Goal: Task Accomplishment & Management: Manage account settings

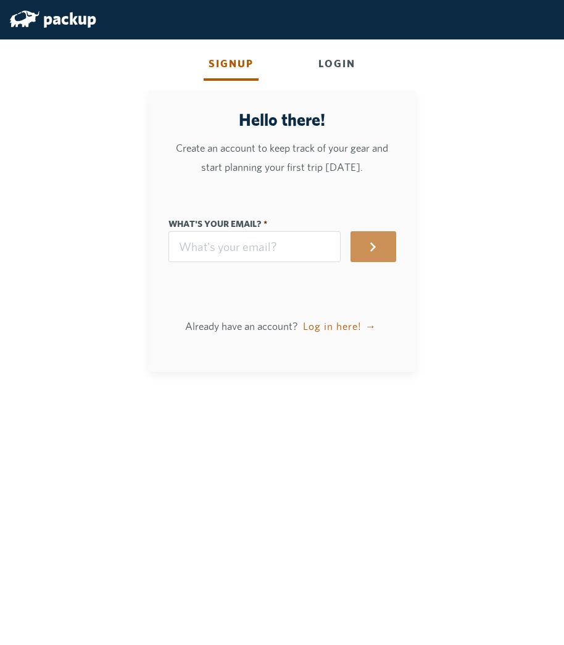
type input "[EMAIL_ADDRESS][DOMAIN_NAME]"
type input "[PERSON_NAME]"
click at [332, 327] on button "Log in here! →" at bounding box center [339, 326] width 78 height 31
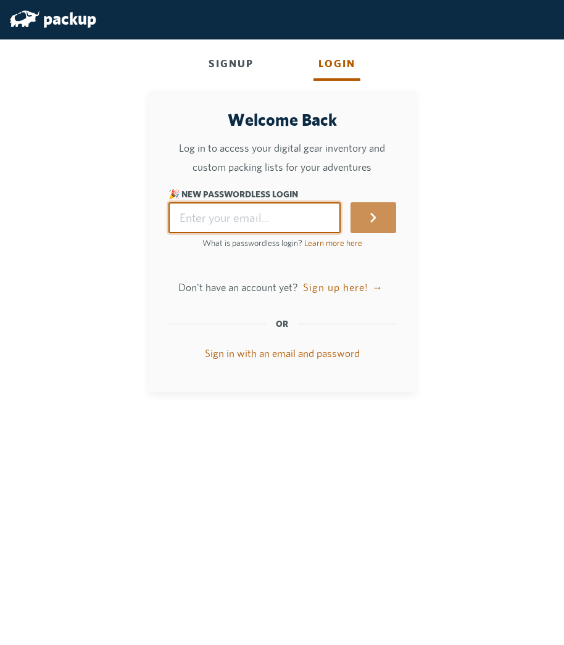
click at [265, 218] on input "🎉 New Passwordless Login" at bounding box center [254, 217] width 173 height 31
type input "[EMAIL_ADDRESS][DOMAIN_NAME]"
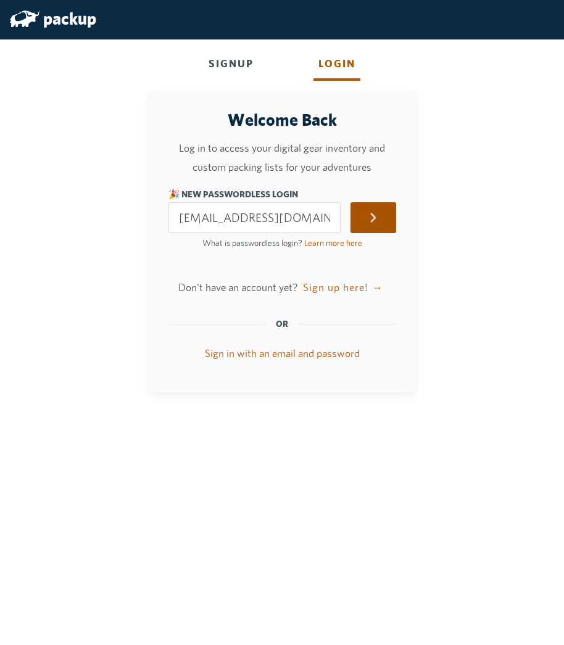
click at [371, 218] on button "submit" at bounding box center [372, 217] width 45 height 31
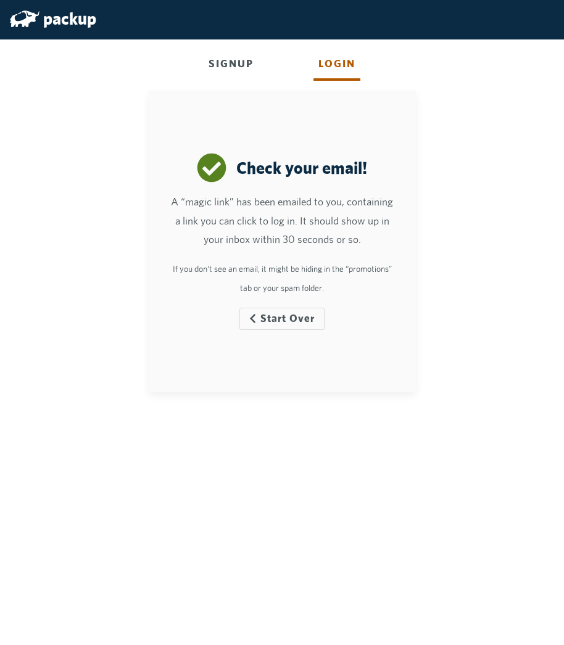
click at [342, 70] on div "Login" at bounding box center [336, 64] width 47 height 31
click at [289, 323] on button "Start Over" at bounding box center [281, 319] width 84 height 22
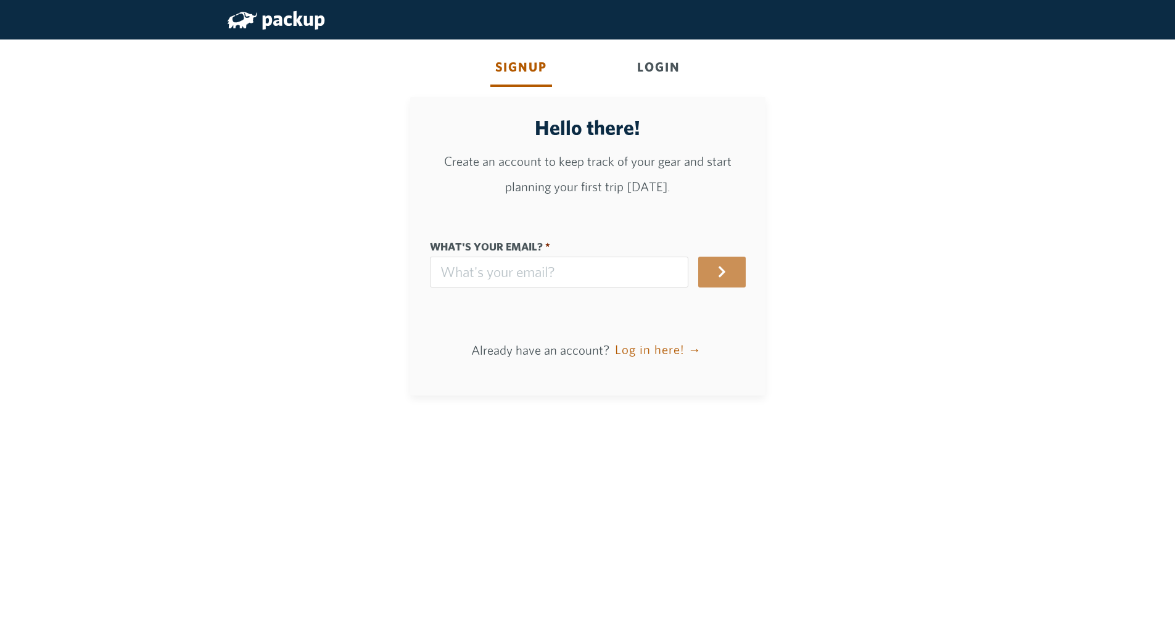
type input "[EMAIL_ADDRESS][DOMAIN_NAME]"
type input "[PERSON_NAME]"
click at [725, 271] on icon "button" at bounding box center [721, 271] width 13 height 13
click at [725, 275] on icon "button" at bounding box center [721, 271] width 7 height 11
click at [654, 350] on button "Log in here! →" at bounding box center [658, 350] width 92 height 31
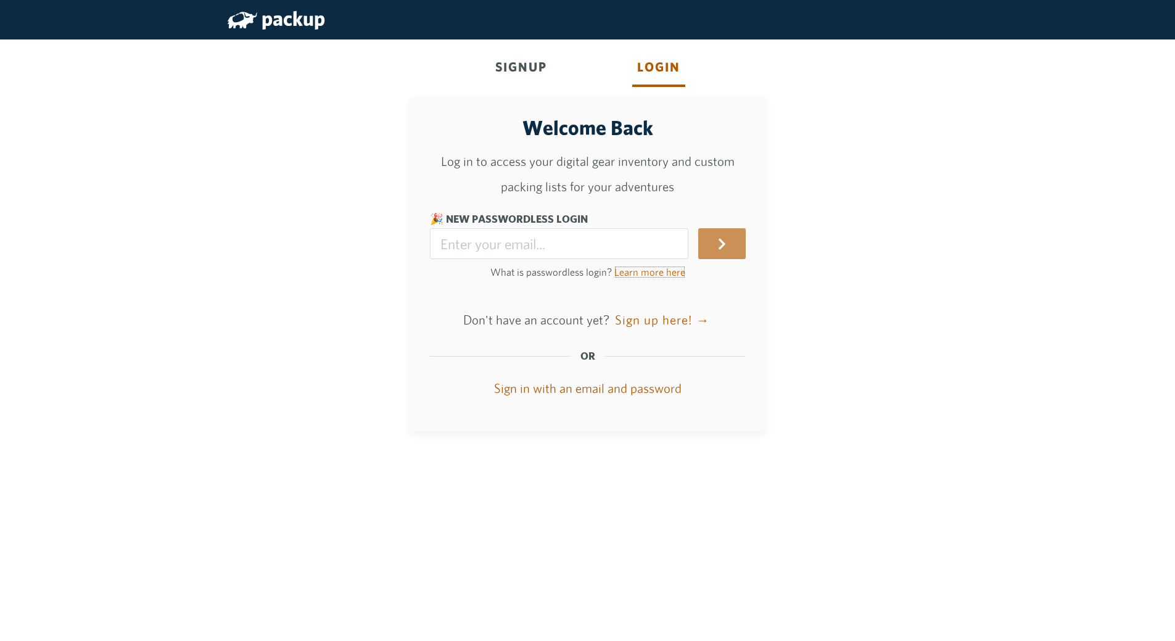
click at [660, 274] on link "Learn more here" at bounding box center [649, 272] width 71 height 12
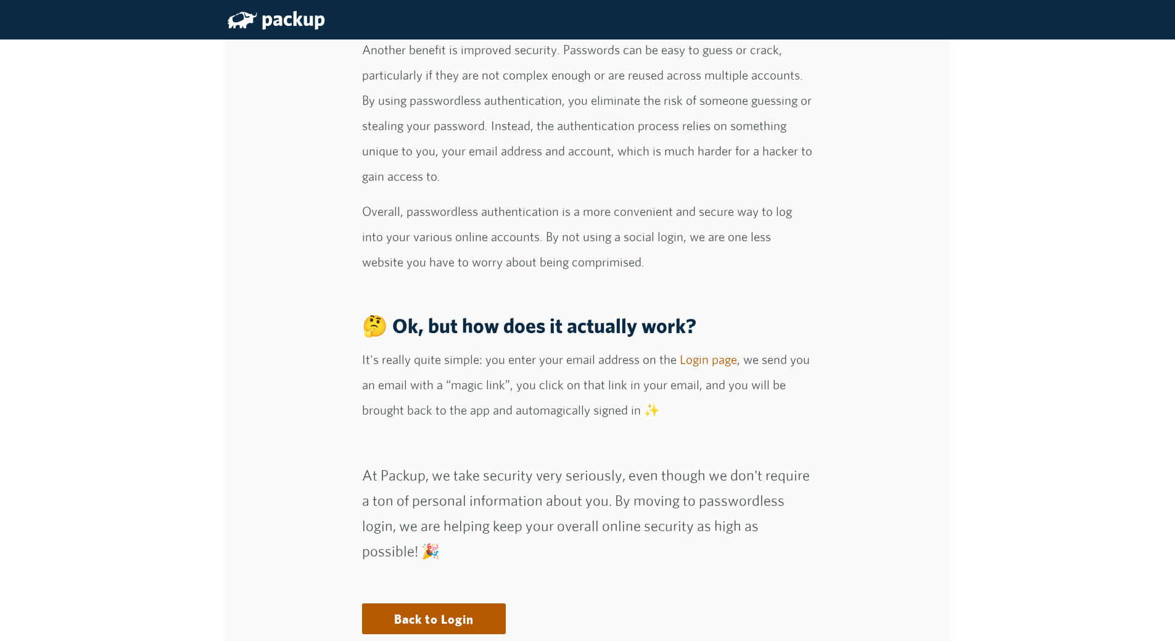
scroll to position [308, 0]
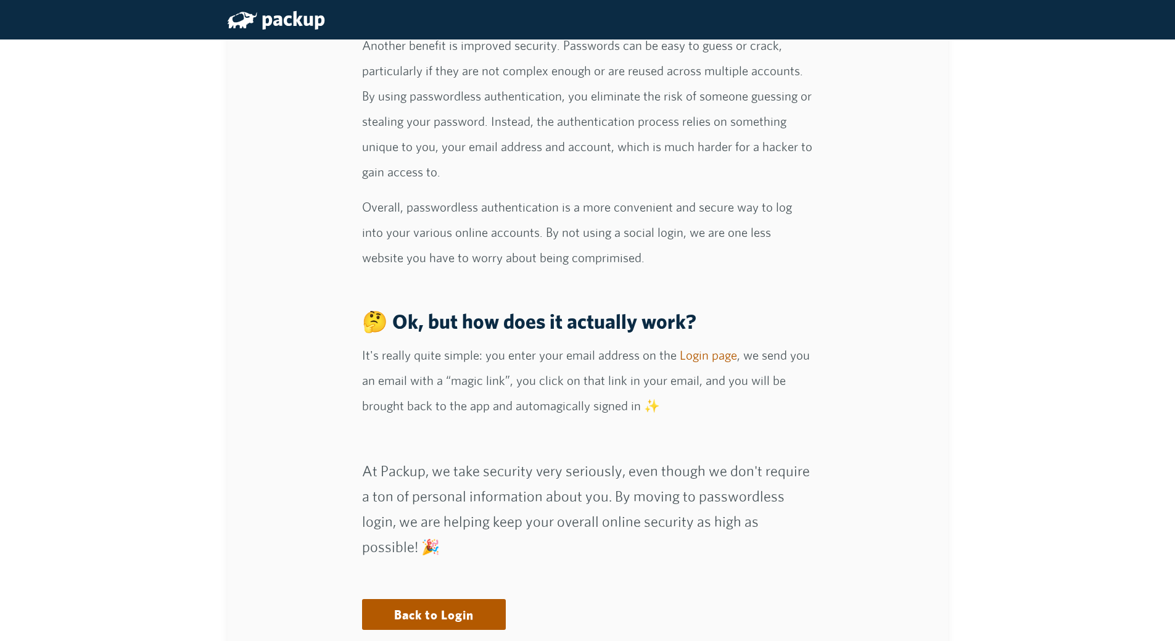
drag, startPoint x: 1106, startPoint y: 1, endPoint x: 958, endPoint y: 225, distance: 268.8
click at [958, 225] on div "What is Passwordless Login? Passwordless login is a method of authenticating in…" at bounding box center [588, 185] width 740 height 928
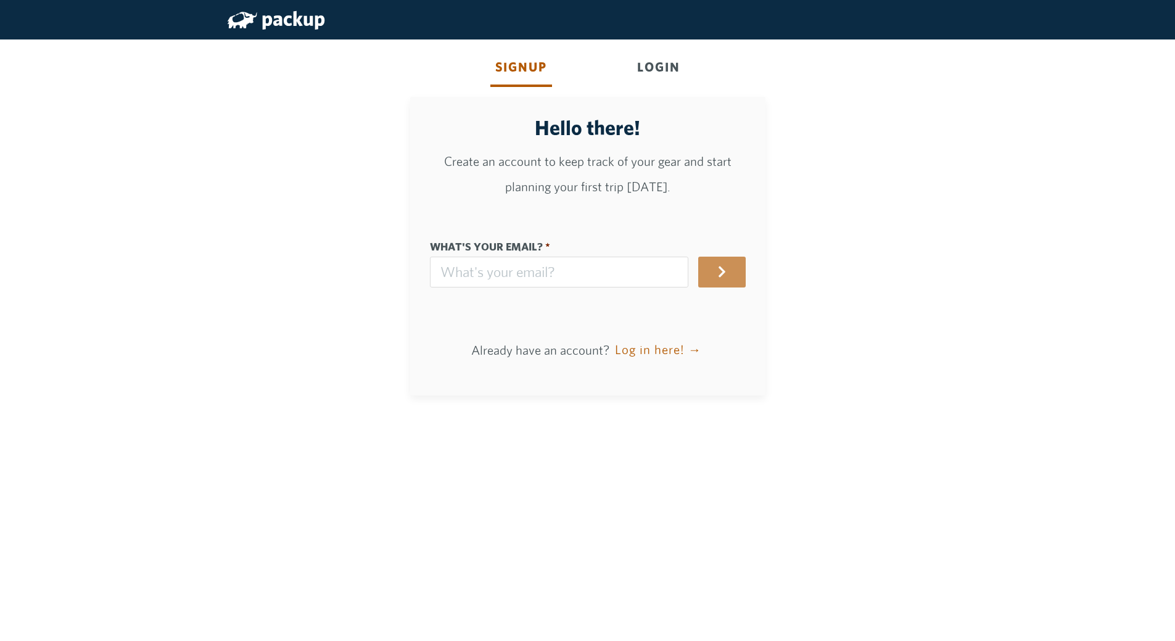
type input "[EMAIL_ADDRESS][DOMAIN_NAME]"
type input "[PERSON_NAME]"
click at [718, 273] on button "button" at bounding box center [721, 271] width 47 height 31
click at [723, 273] on icon "button" at bounding box center [721, 271] width 13 height 13
click at [664, 350] on button "Log in here! →" at bounding box center [658, 350] width 92 height 31
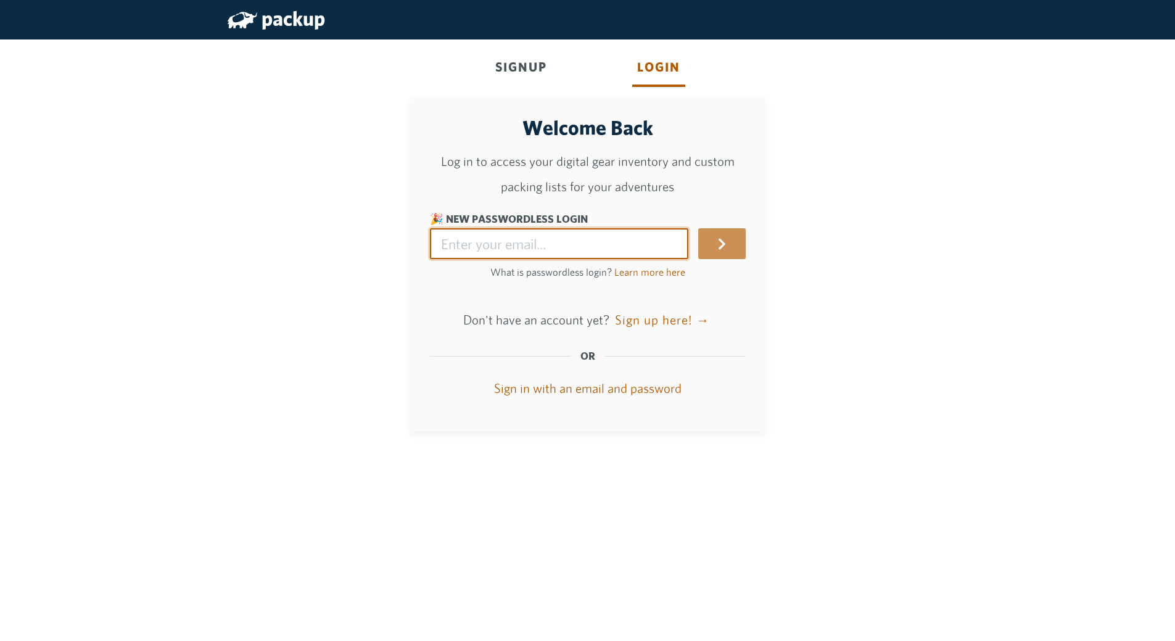
click at [574, 246] on input "🎉 New Passwordless Login" at bounding box center [559, 243] width 258 height 31
type input "[EMAIL_ADDRESS][DOMAIN_NAME]"
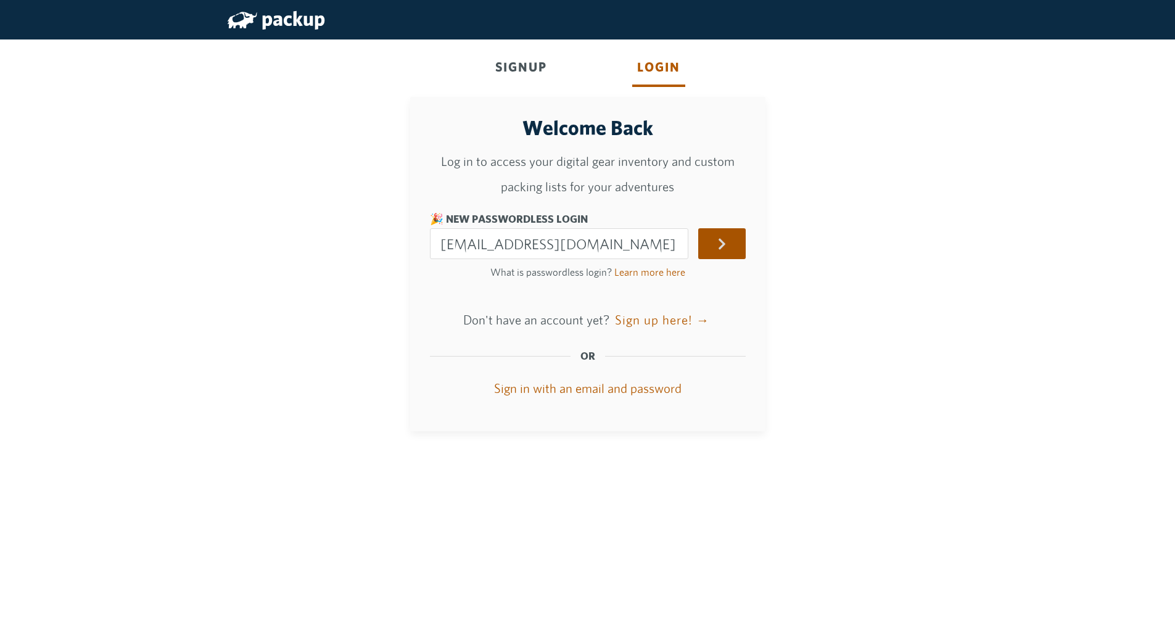
click at [726, 250] on icon "submit" at bounding box center [721, 243] width 13 height 13
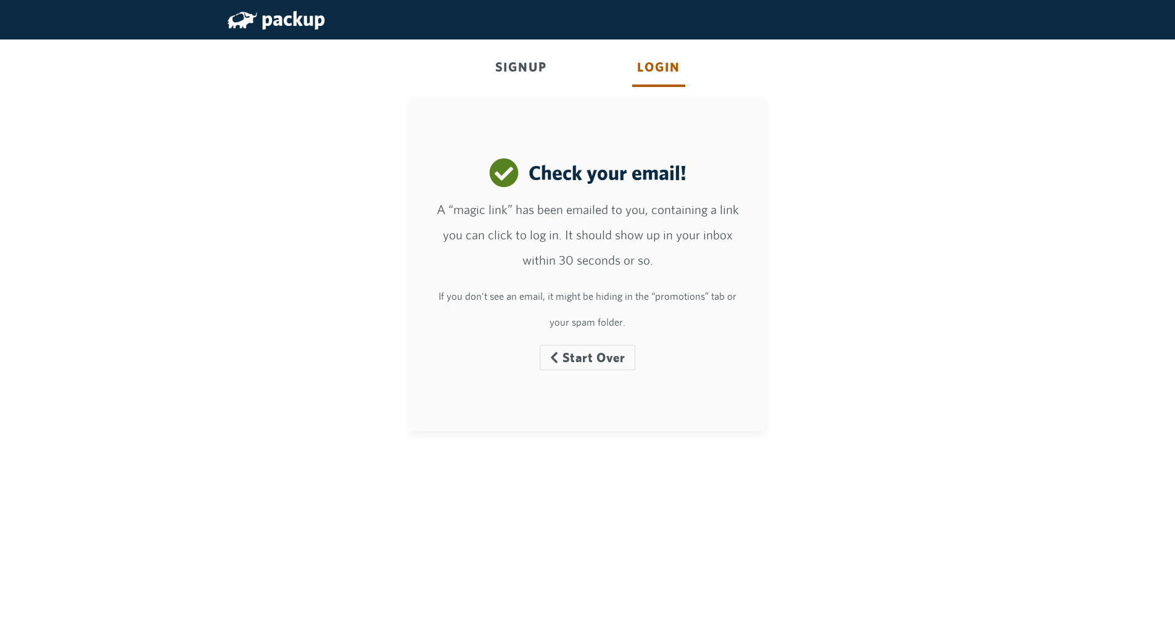
click at [893, 174] on div "Signup Login Welcome Back Log in to access your digital gear inventory and cust…" at bounding box center [588, 235] width 730 height 411
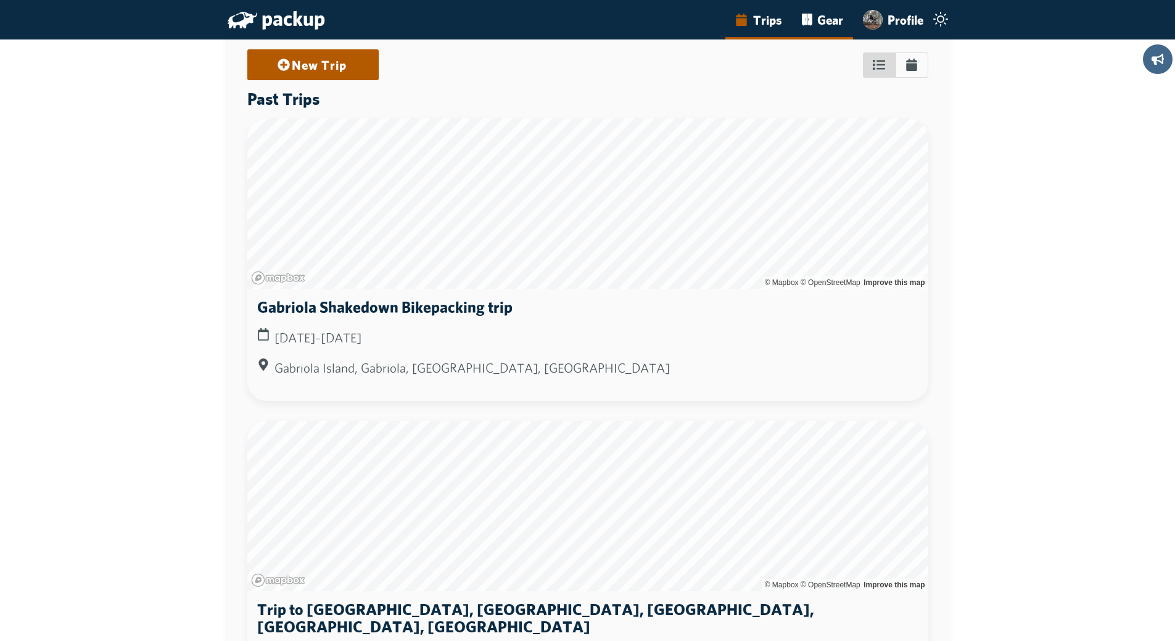
click at [818, 20] on link "Gear" at bounding box center [822, 19] width 61 height 39
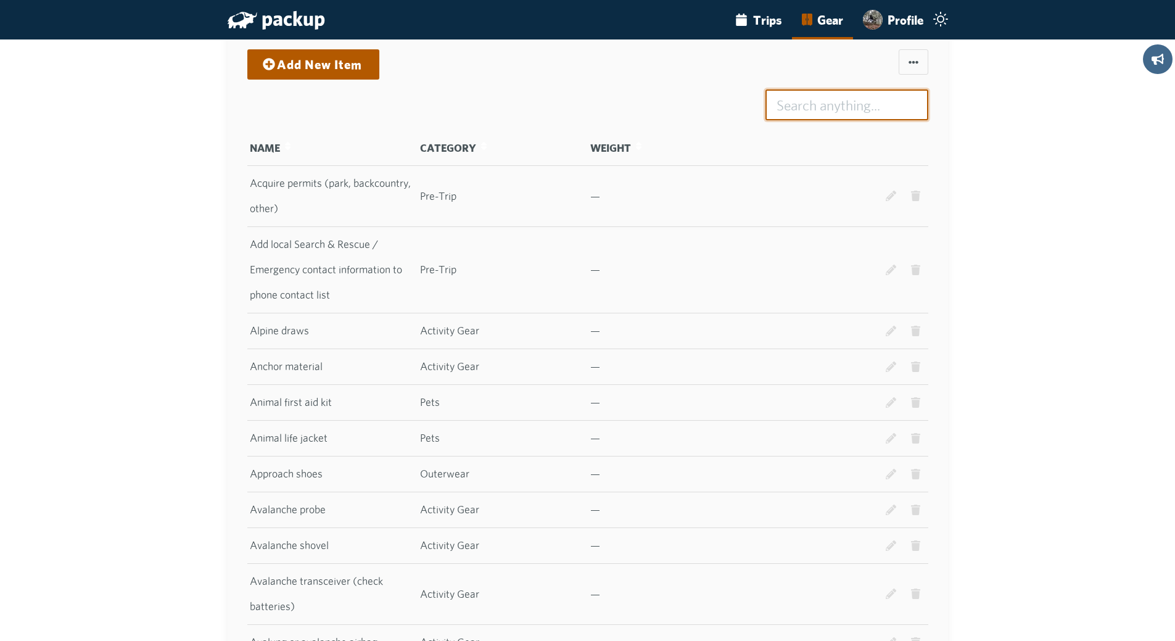
click at [806, 105] on input at bounding box center [846, 104] width 163 height 31
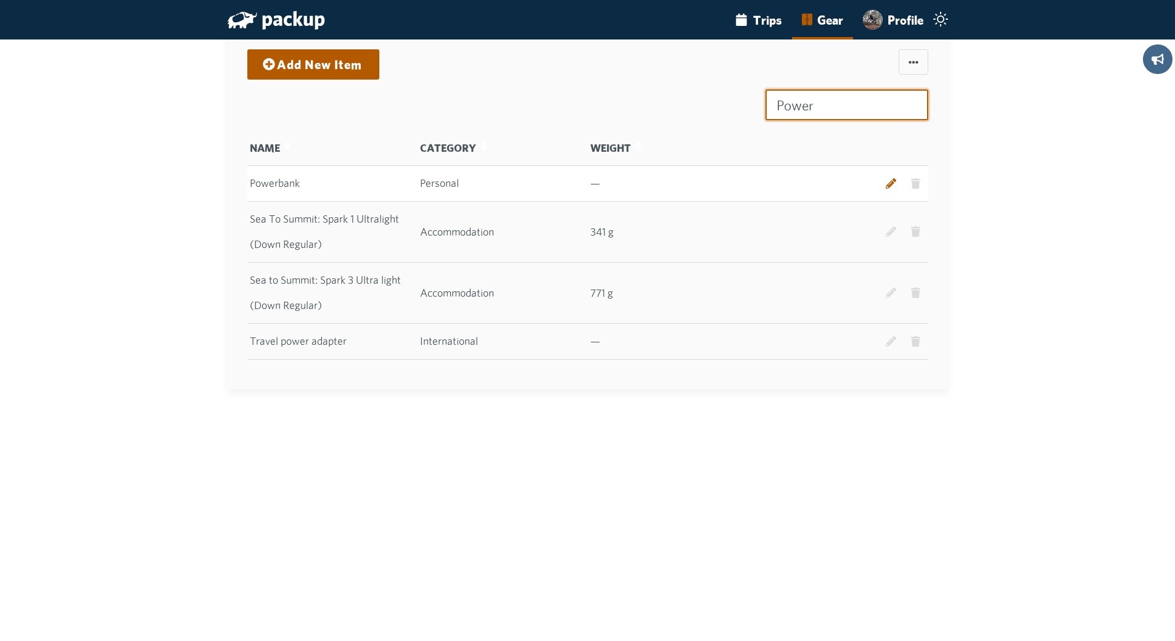
type input "Power"
click at [893, 184] on icon at bounding box center [890, 183] width 11 height 11
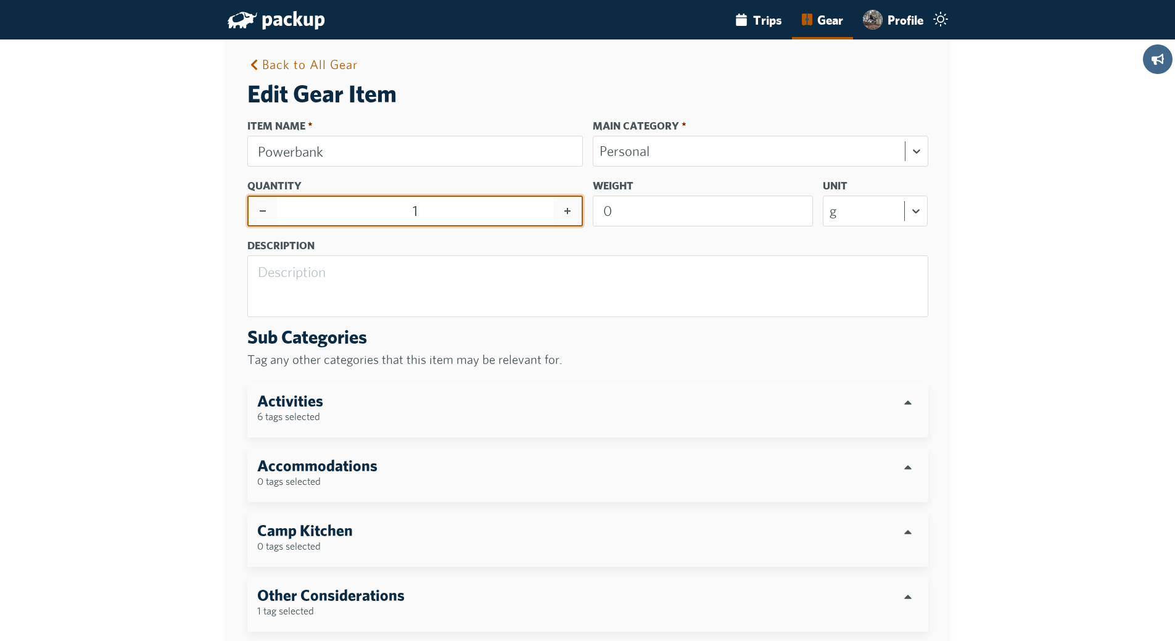
type input "2"
click at [568, 210] on icon at bounding box center [567, 211] width 1 height 6
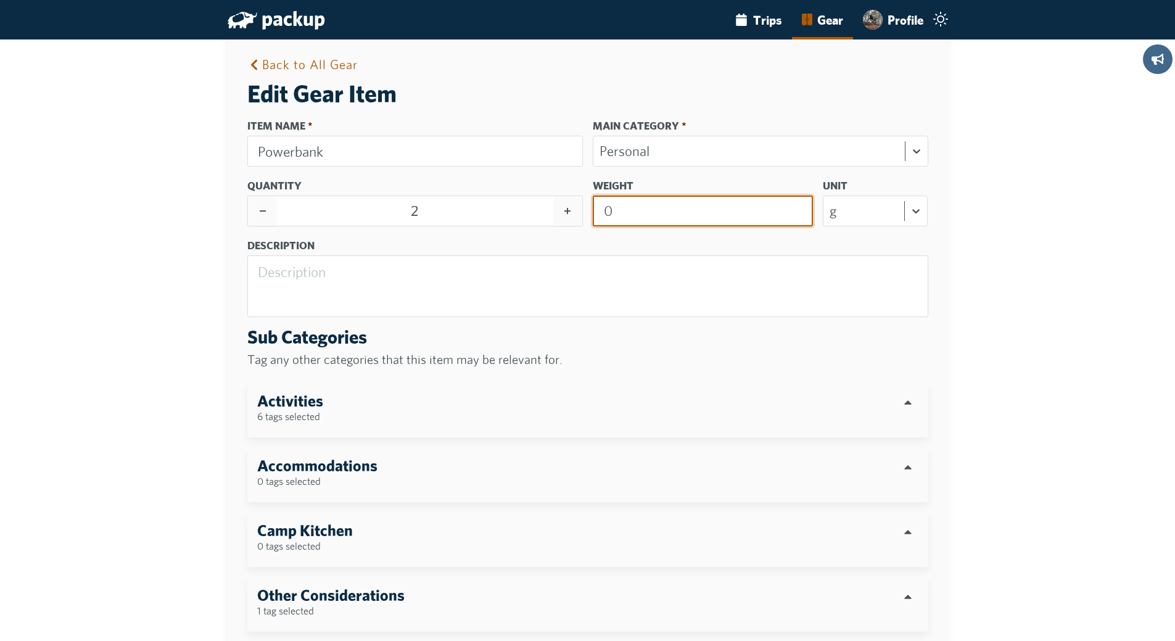
click at [691, 209] on input "0" at bounding box center [703, 210] width 220 height 31
